Goal: Task Accomplishment & Management: Manage account settings

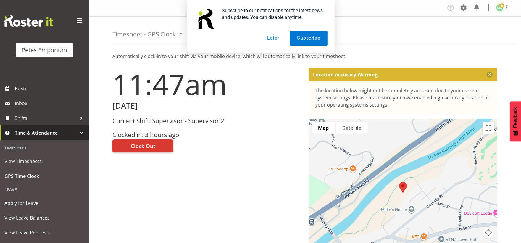
click at [277, 37] on button "Later" at bounding box center [273, 38] width 27 height 15
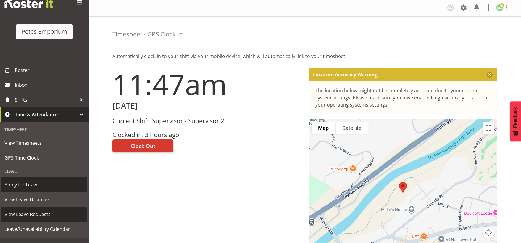
scroll to position [28, 0]
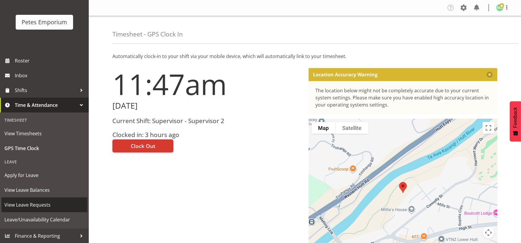
click at [55, 201] on span "View Leave Requests" at bounding box center [44, 204] width 80 height 9
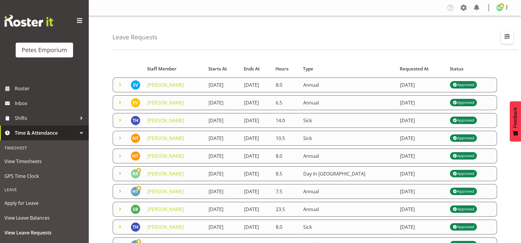
click at [505, 36] on span "button" at bounding box center [507, 37] width 8 height 8
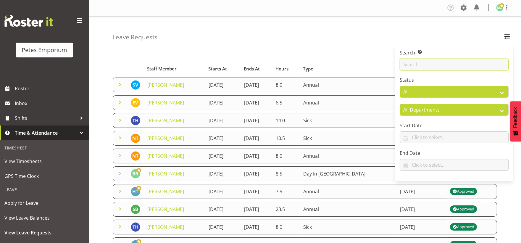
click at [437, 63] on input "text" at bounding box center [454, 65] width 109 height 12
type input "mel"
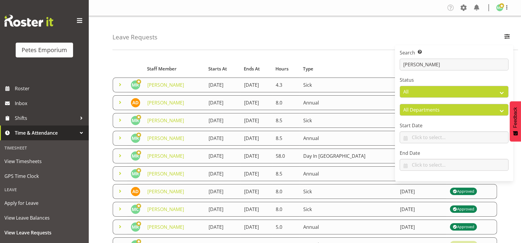
click at [297, 36] on div "Leave Requests Search Search for a particular employee mel Status All Approved …" at bounding box center [315, 33] width 406 height 34
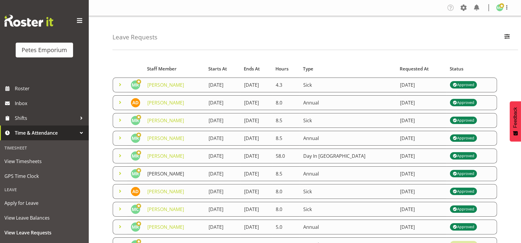
click at [184, 176] on link "Melanie Richardson" at bounding box center [165, 173] width 37 height 7
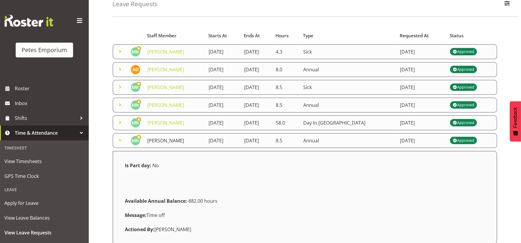
scroll to position [33, 0]
click at [184, 141] on link "Melanie Richardson" at bounding box center [165, 141] width 37 height 7
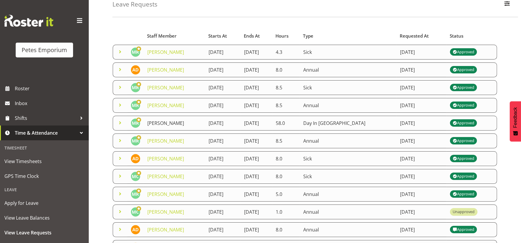
click at [178, 123] on link "Melanie Richardson" at bounding box center [165, 123] width 37 height 7
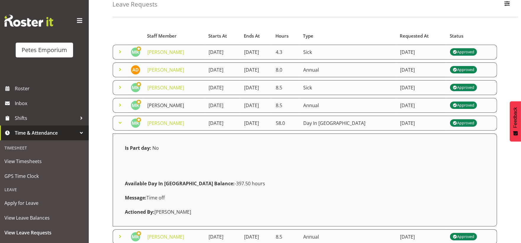
click at [173, 105] on link "Melanie Richardson" at bounding box center [165, 105] width 37 height 7
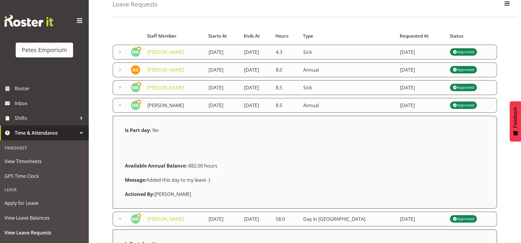
click at [181, 104] on link "Melanie Richardson" at bounding box center [165, 105] width 37 height 7
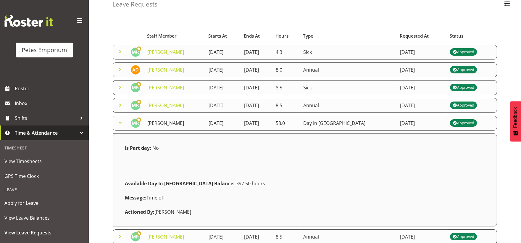
click at [154, 125] on link "Melanie Richardson" at bounding box center [165, 123] width 37 height 7
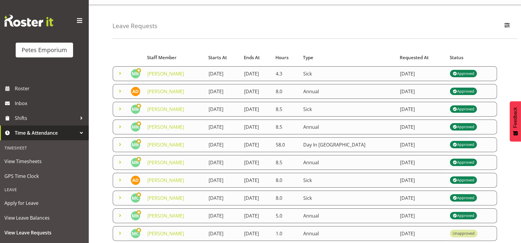
scroll to position [0, 0]
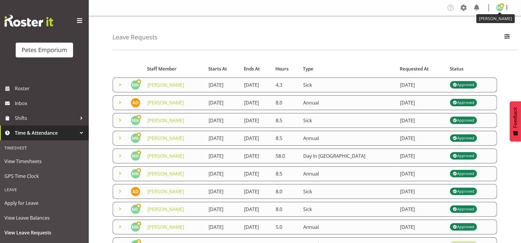
click at [501, 6] on span at bounding box center [502, 5] width 5 height 5
click at [480, 33] on link "Log Out" at bounding box center [482, 31] width 57 height 11
